Goal: Task Accomplishment & Management: Manage account settings

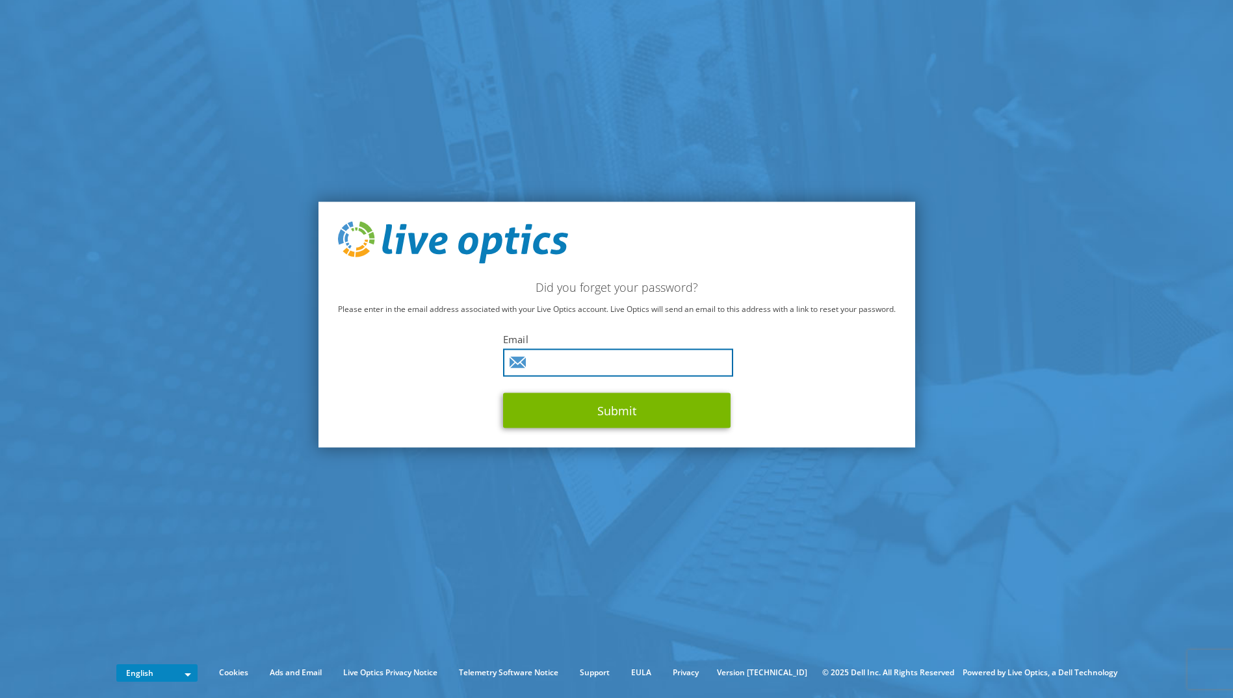
click at [564, 355] on input "text" at bounding box center [618, 363] width 230 height 28
type input "alberto.mendoza@gcollado.com"
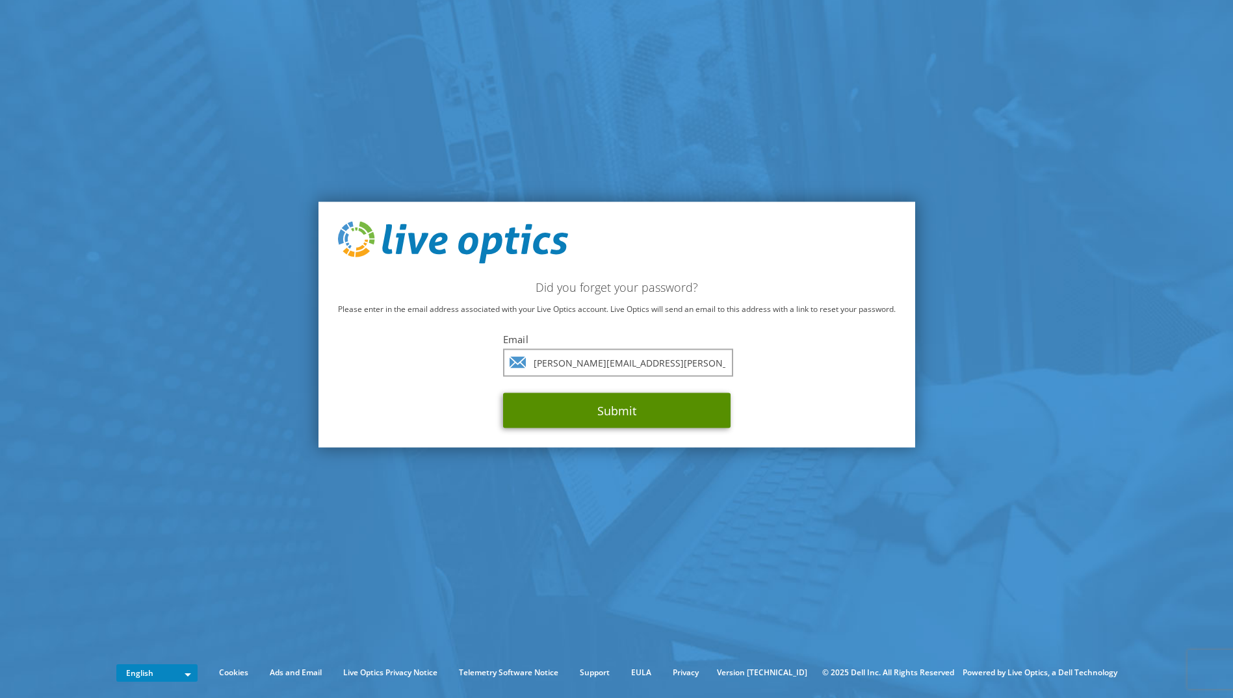
click at [589, 409] on button "Submit" at bounding box center [616, 410] width 227 height 35
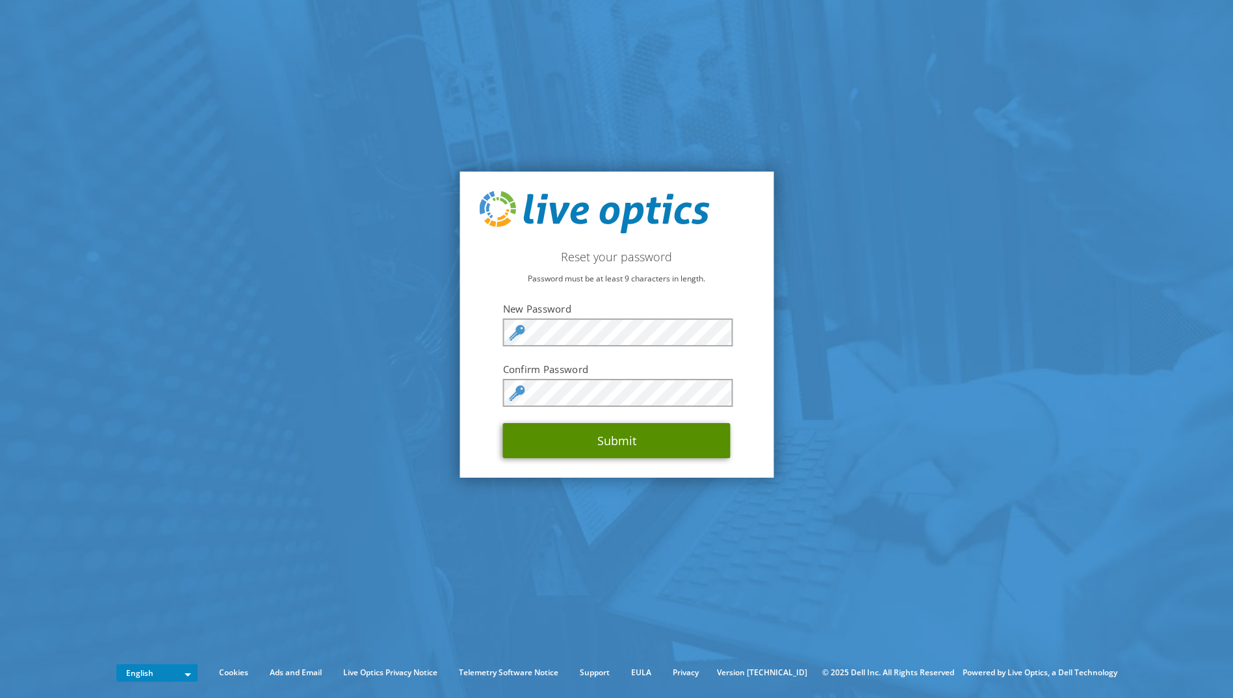
click at [618, 423] on button "Submit" at bounding box center [616, 440] width 227 height 35
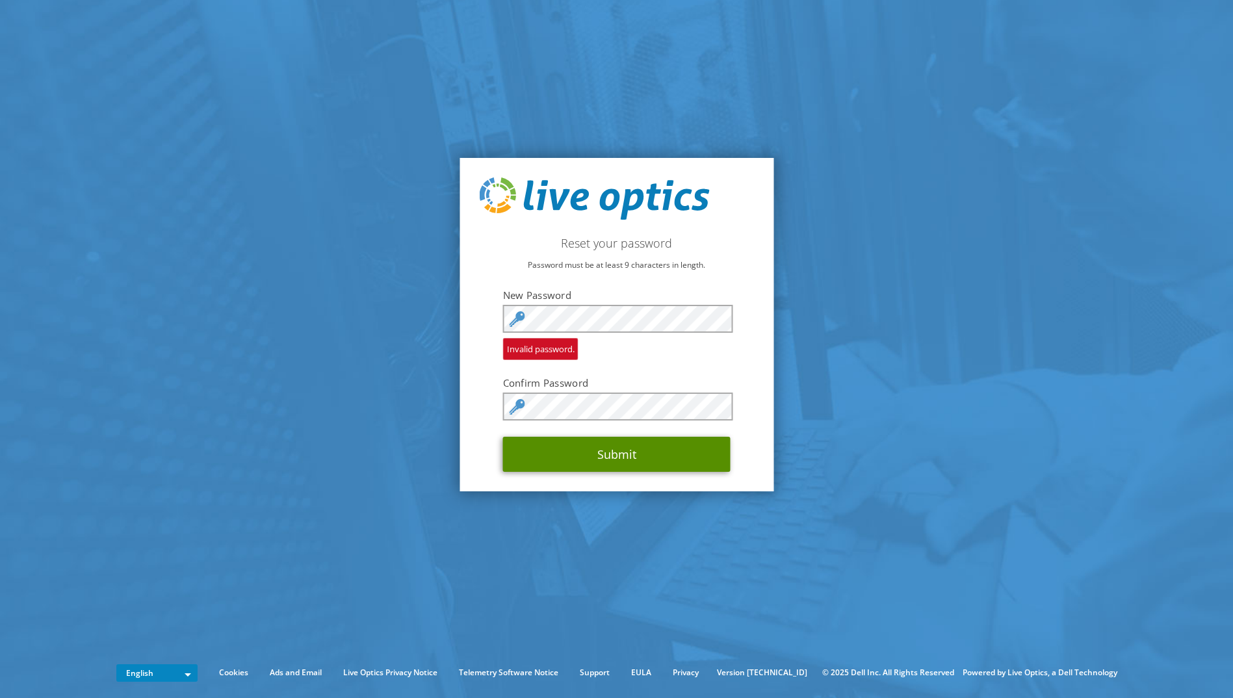
click at [606, 437] on button "Submit" at bounding box center [616, 454] width 227 height 35
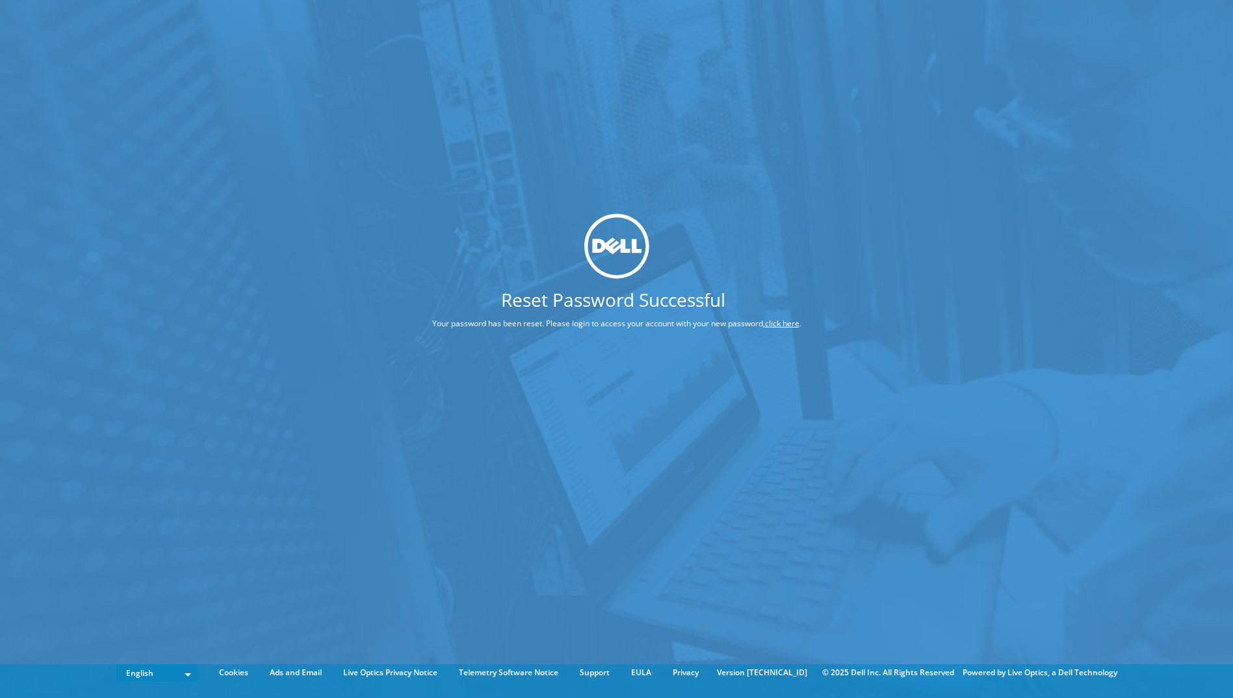
click at [799, 323] on link "click here" at bounding box center [782, 323] width 34 height 11
click at [799, 322] on link "click here" at bounding box center [782, 323] width 34 height 11
